Goal: Browse casually

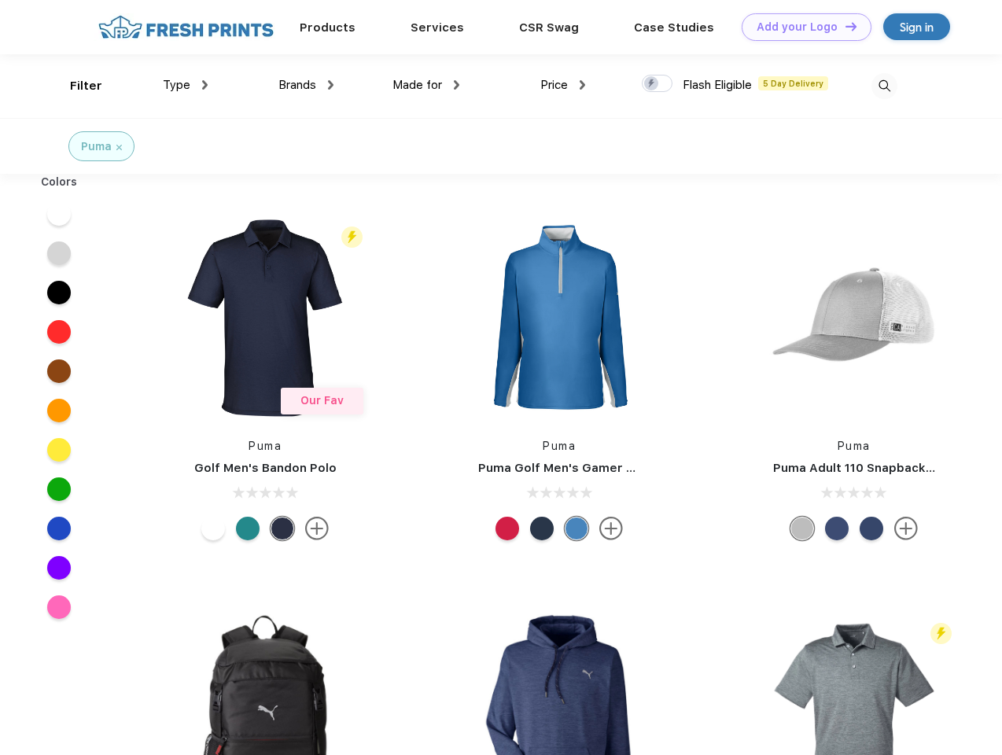
scroll to position [1, 0]
click at [800, 27] on link "Add your Logo Design Tool" at bounding box center [806, 27] width 130 height 28
click at [0, 0] on div "Design Tool" at bounding box center [0, 0] width 0 height 0
click at [844, 26] on link "Add your Logo Design Tool" at bounding box center [806, 27] width 130 height 28
click at [75, 86] on div "Filter" at bounding box center [86, 86] width 32 height 18
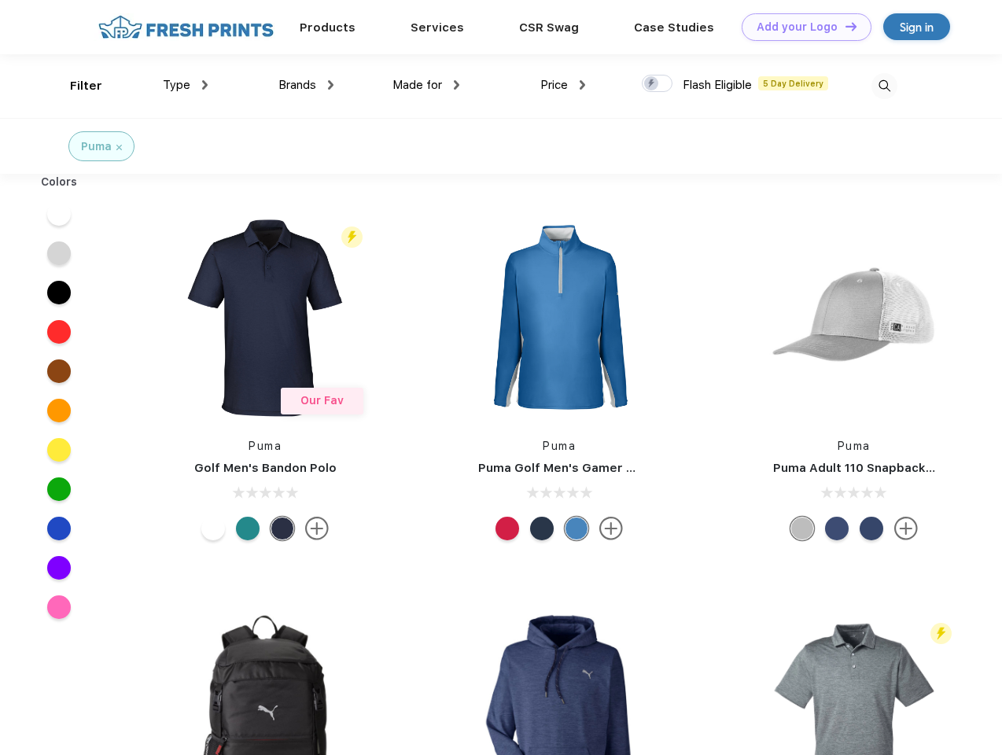
click at [186, 85] on span "Type" at bounding box center [177, 85] width 28 height 14
click at [306, 85] on span "Brands" at bounding box center [297, 85] width 38 height 14
click at [426, 85] on span "Made for" at bounding box center [417, 85] width 50 height 14
click at [563, 85] on span "Price" at bounding box center [554, 85] width 28 height 14
click at [657, 84] on div at bounding box center [657, 83] width 31 height 17
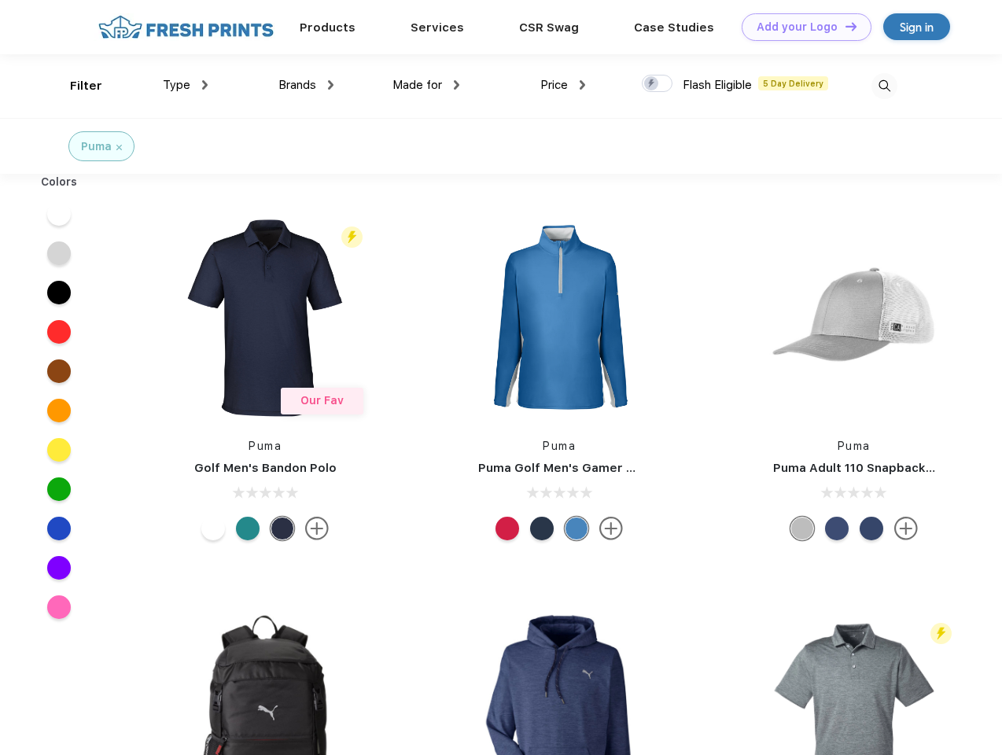
click at [652, 84] on input "checkbox" at bounding box center [647, 79] width 10 height 10
click at [884, 86] on img at bounding box center [884, 86] width 26 height 26
